Goal: Task Accomplishment & Management: Use online tool/utility

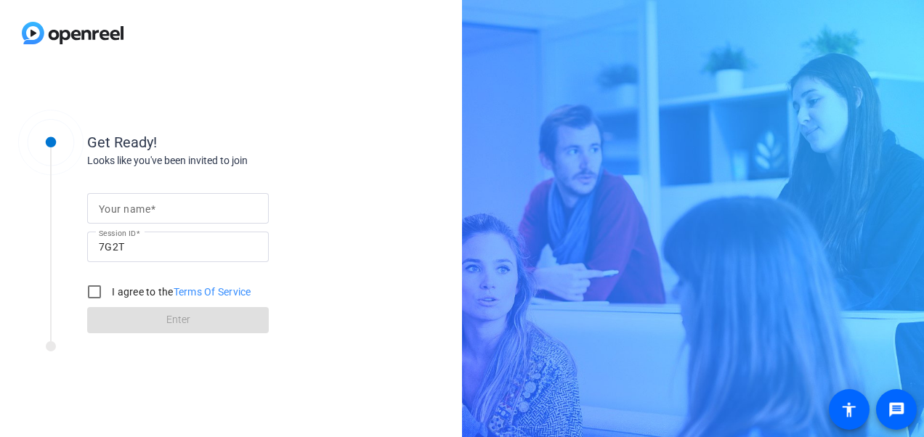
click at [145, 206] on mat-label "Your name" at bounding box center [125, 209] width 52 height 12
click at [145, 206] on input "Your name" at bounding box center [178, 208] width 158 height 17
type input "[PERSON_NAME]"
click at [97, 296] on input "I agree to the Terms Of Service" at bounding box center [94, 291] width 29 height 29
checkbox input "true"
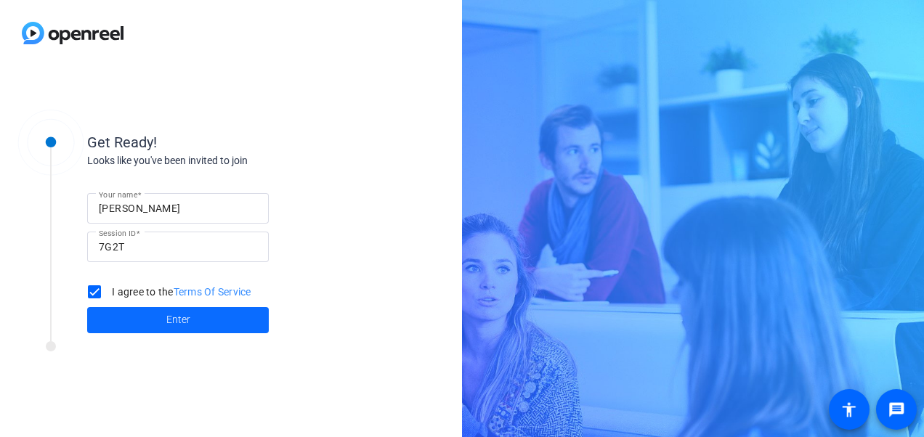
click at [236, 319] on span at bounding box center [178, 320] width 182 height 35
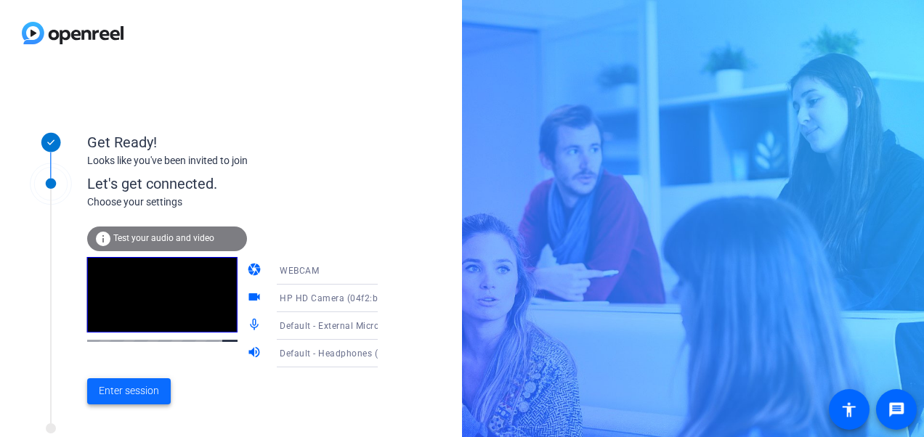
click at [126, 397] on span "Enter session" at bounding box center [129, 391] width 60 height 15
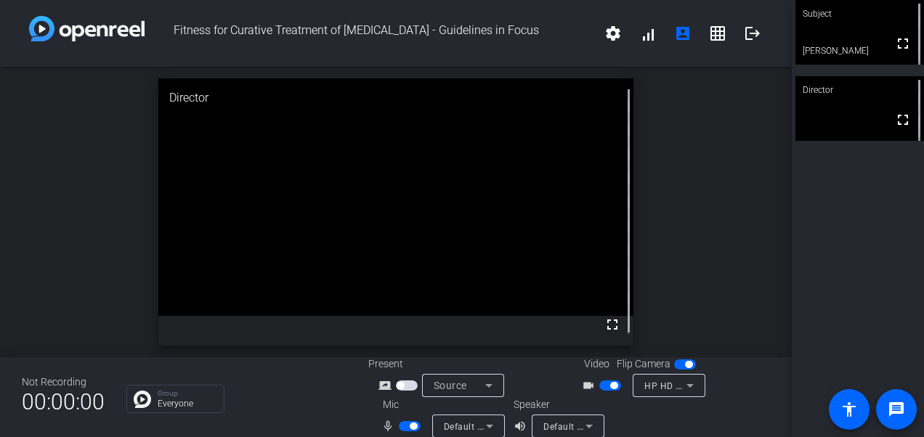
click at [303, 370] on div "Not Recording 00:00:00 Group Everyone Present screen_share_outline Source Video…" at bounding box center [396, 397] width 792 height 80
click at [862, 228] on div "Subject fullscreen [PERSON_NAME] ERS Director fullscreen" at bounding box center [858, 218] width 132 height 437
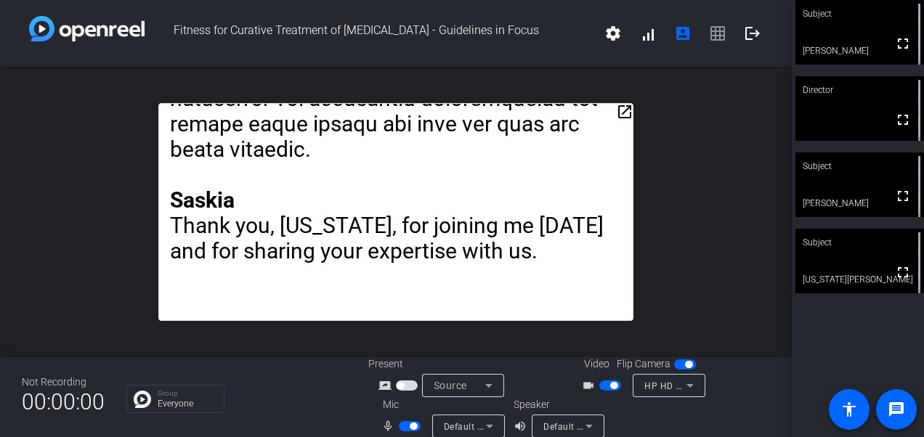
scroll to position [17, 0]
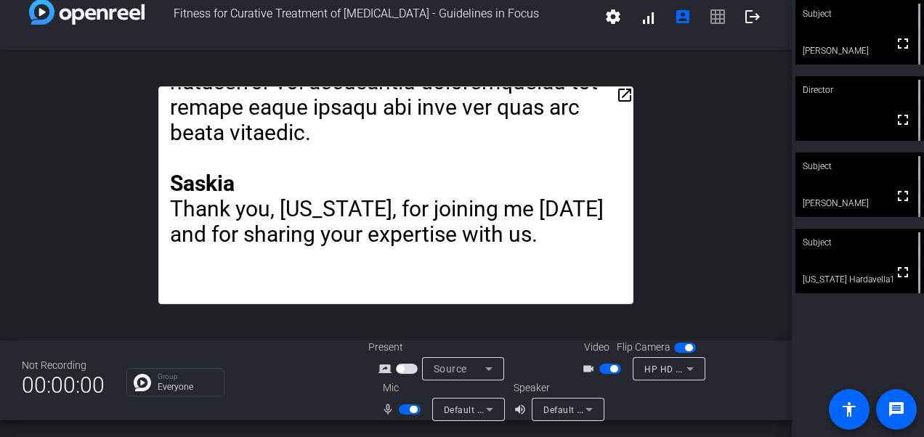
drag, startPoint x: 510, startPoint y: 147, endPoint x: 517, endPoint y: 115, distance: 33.5
drag, startPoint x: 517, startPoint y: 115, endPoint x: 668, endPoint y: 139, distance: 153.0
click at [668, 139] on div "open_in_new Saskia • Hello and welcome to the European Respiratory Society Guid…" at bounding box center [396, 195] width 792 height 291
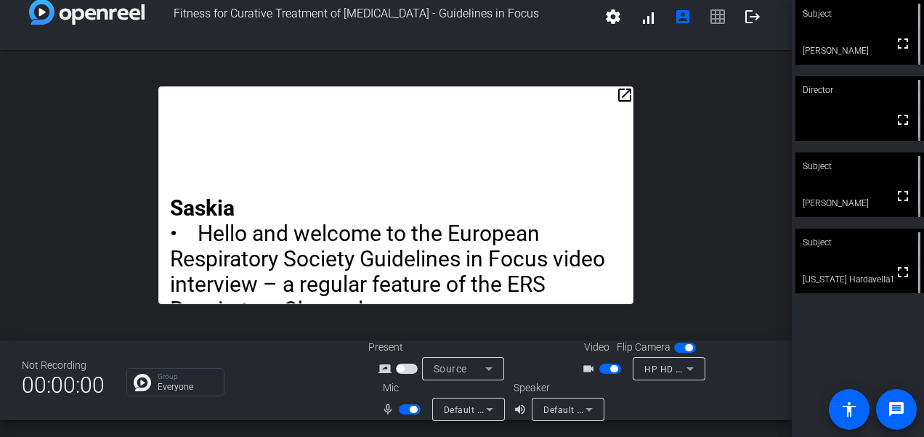
click at [399, 411] on span "button" at bounding box center [410, 410] width 22 height 10
click at [599, 365] on span "button" at bounding box center [610, 369] width 22 height 10
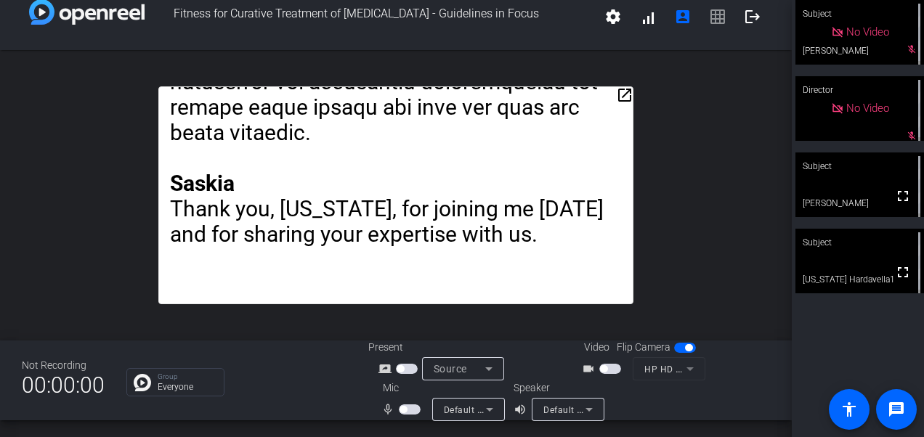
click at [558, 38] on div "Fitness for Curative Treatment of [MEDICAL_DATA] - Guidelines in Focus settings…" at bounding box center [396, 16] width 792 height 67
click at [612, 368] on span "button" at bounding box center [610, 369] width 22 height 10
click at [415, 407] on span "button" at bounding box center [410, 410] width 22 height 10
